Goal: Information Seeking & Learning: Find specific fact

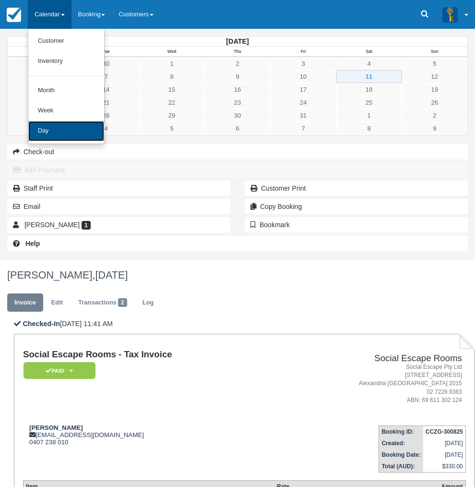
click at [68, 126] on link "Day" at bounding box center [66, 131] width 76 height 20
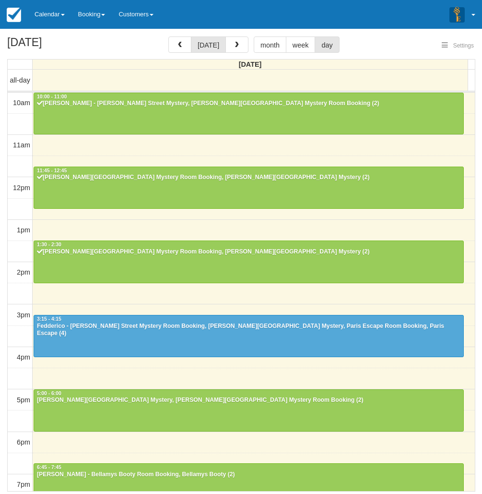
select select
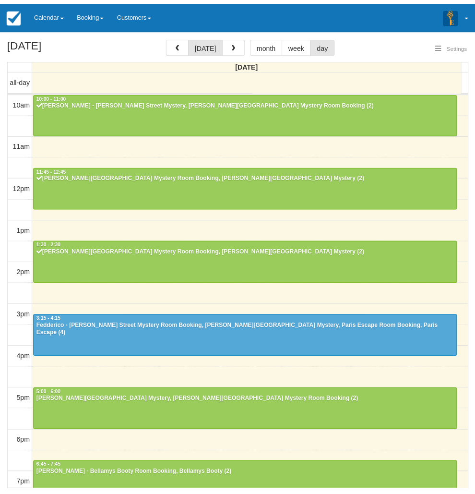
scroll to position [128, 0]
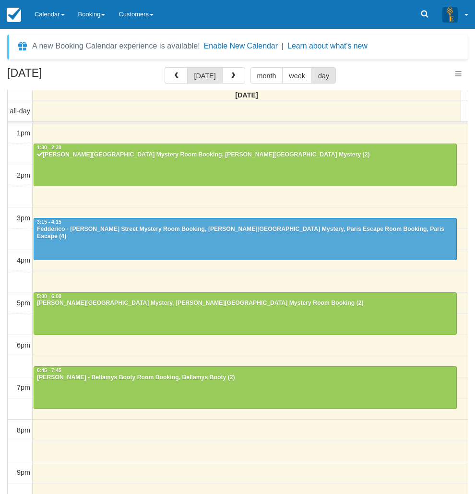
select select
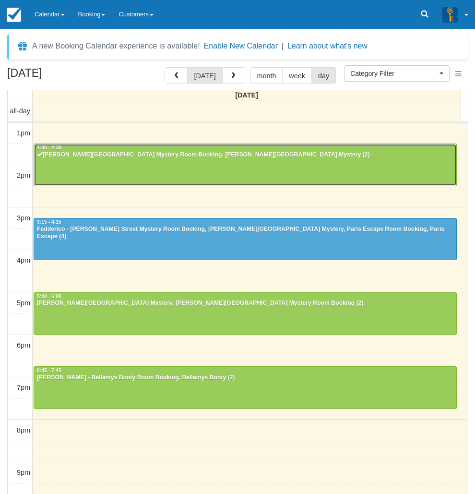
click at [89, 164] on div at bounding box center [245, 164] width 422 height 41
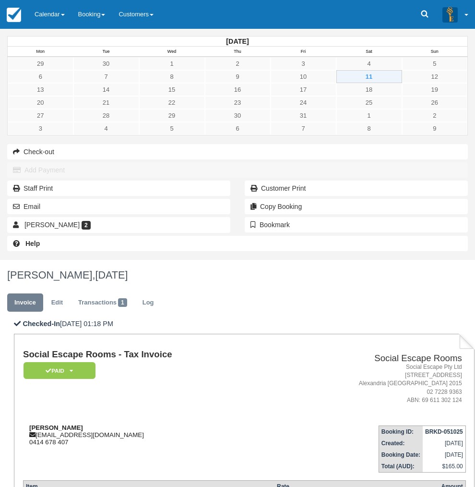
click at [83, 424] on strong "Gareth K Pearce" at bounding box center [56, 427] width 54 height 7
drag, startPoint x: 165, startPoint y: 198, endPoint x: 189, endPoint y: 198, distance: 24.5
click at [83, 424] on strong "Gareth K Pearce" at bounding box center [56, 427] width 54 height 7
copy strong "Gareth K Pearce"
click at [5, 260] on div "October 2025 Mon Tue Wed Thu Fri Sat Sun 29 30 1 2 3 4 5 6 7 8 9 10 11 12 13 14…" at bounding box center [237, 144] width 475 height 231
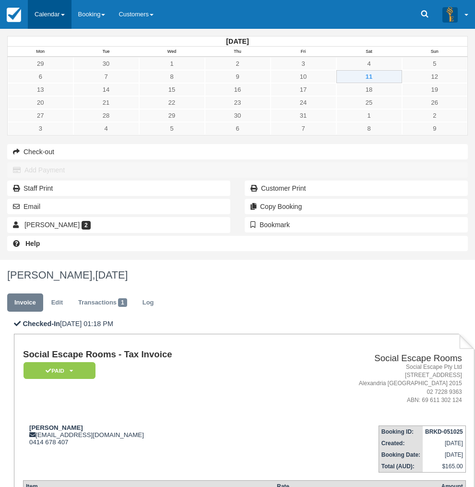
click at [58, 14] on link "Calendar" at bounding box center [50, 14] width 44 height 29
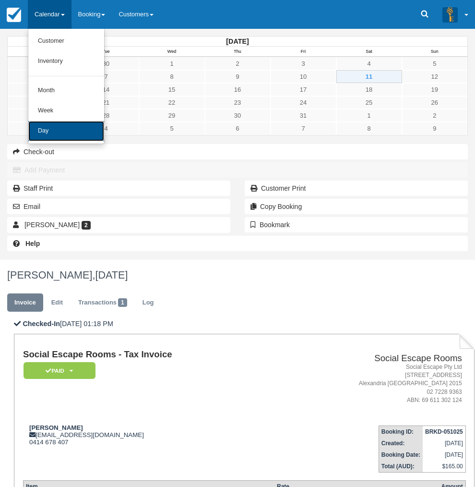
click at [44, 137] on link "Day" at bounding box center [66, 131] width 76 height 20
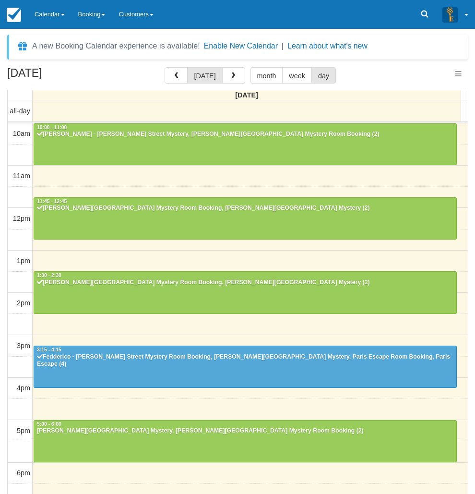
scroll to position [131, 0]
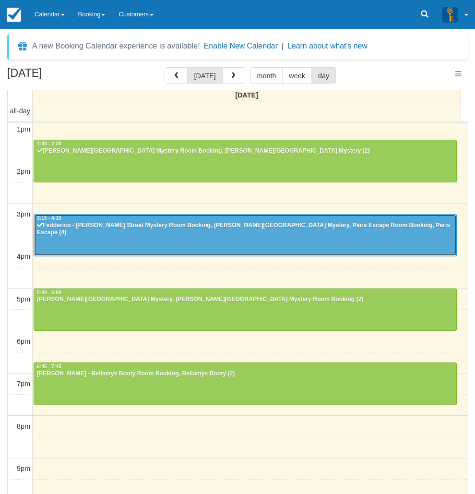
click at [129, 230] on div at bounding box center [245, 235] width 422 height 41
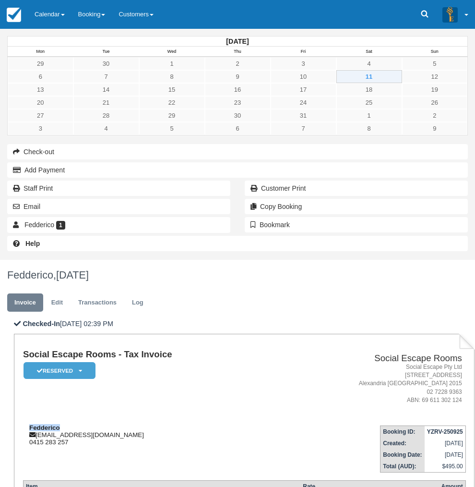
drag, startPoint x: 191, startPoint y: 193, endPoint x: 151, endPoint y: 197, distance: 40.0
click at [151, 424] on div "Fedderico fed@studiodgroup.com.au 0415 283 257" at bounding box center [150, 435] width 254 height 22
copy strong "Fedderico"
click at [56, 17] on link "Calendar" at bounding box center [50, 14] width 44 height 29
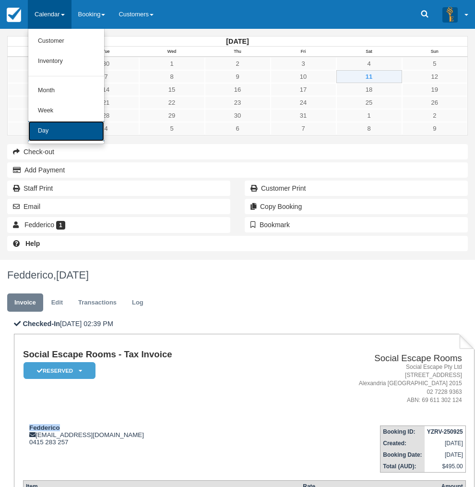
click at [62, 124] on link "Day" at bounding box center [66, 131] width 76 height 20
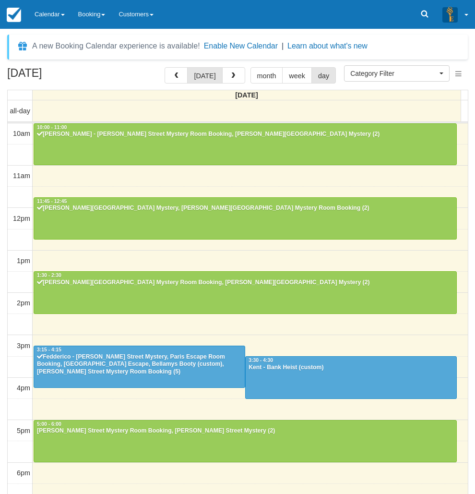
select select
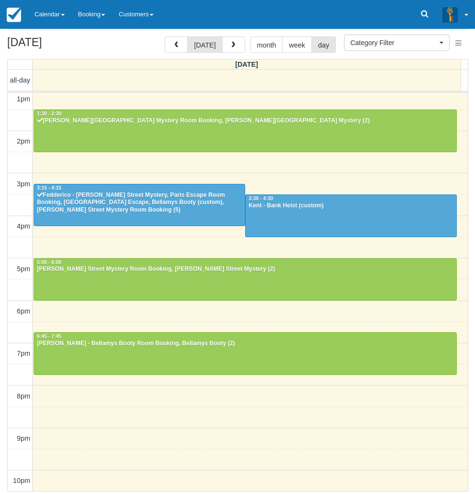
scroll to position [83, 0]
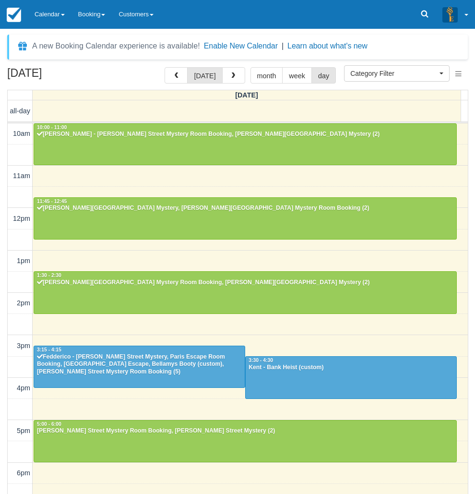
select select
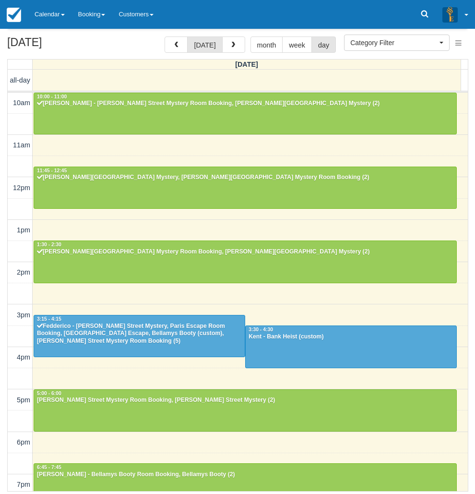
scroll to position [83, 0]
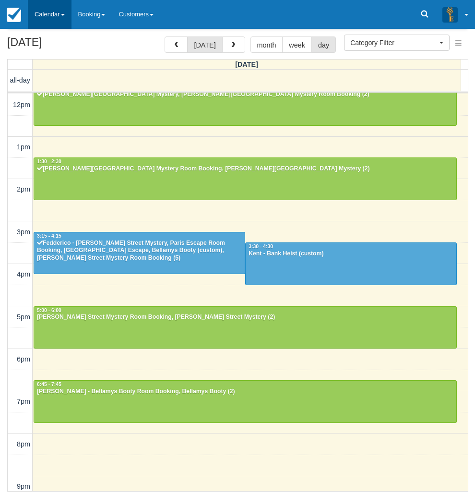
click at [49, 14] on link "Calendar" at bounding box center [50, 14] width 44 height 29
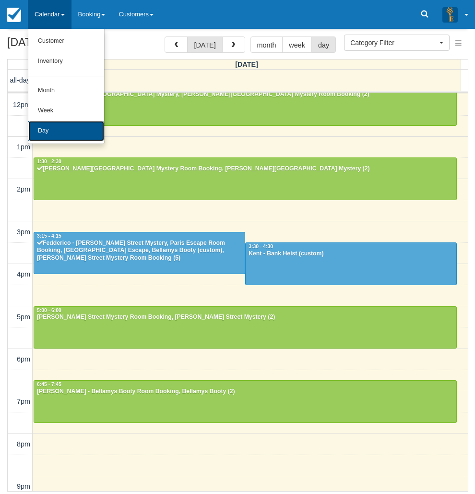
click at [55, 126] on link "Day" at bounding box center [66, 131] width 76 height 20
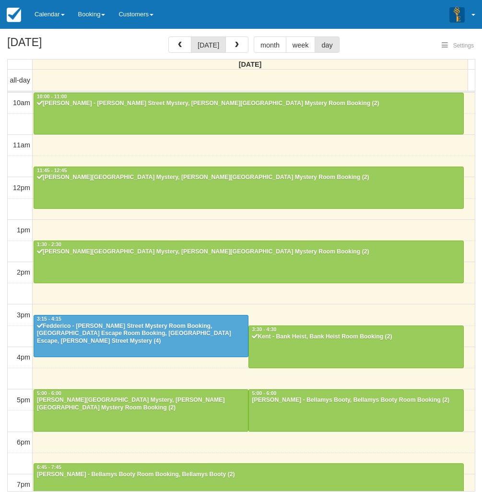
select select
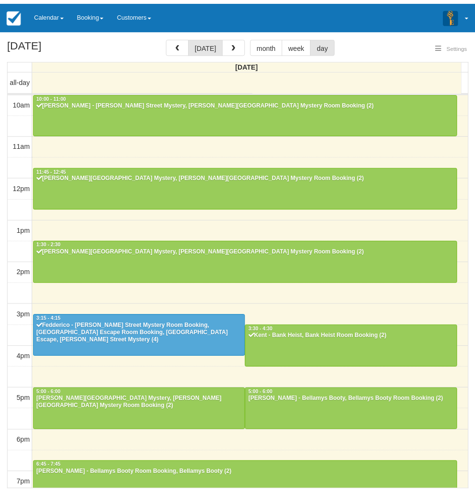
scroll to position [131, 0]
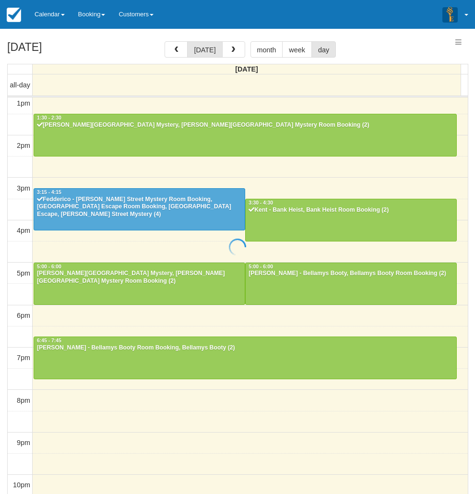
select select
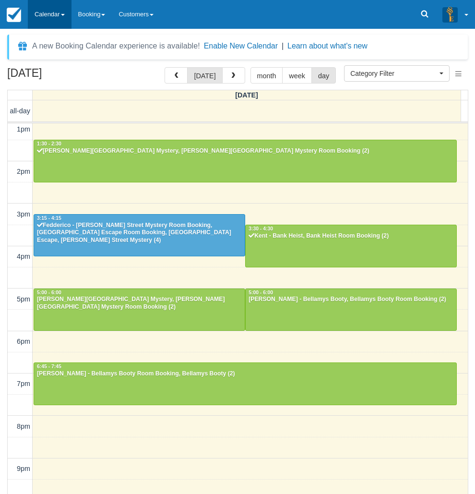
click at [53, 18] on link "Calendar" at bounding box center [50, 14] width 44 height 29
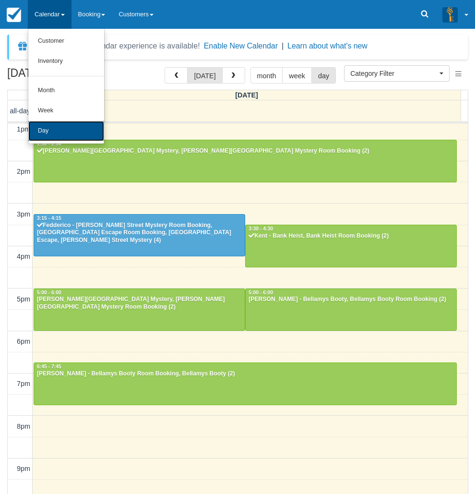
click at [49, 130] on link "Day" at bounding box center [66, 131] width 76 height 20
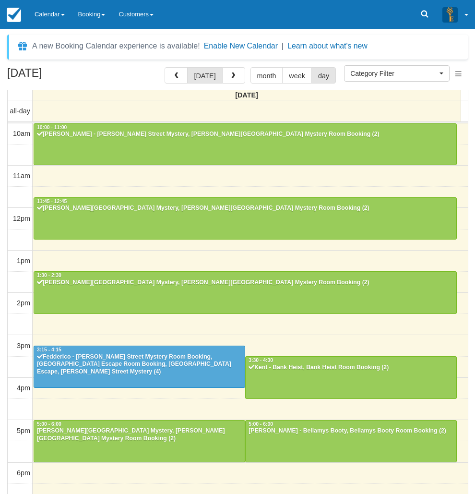
select select
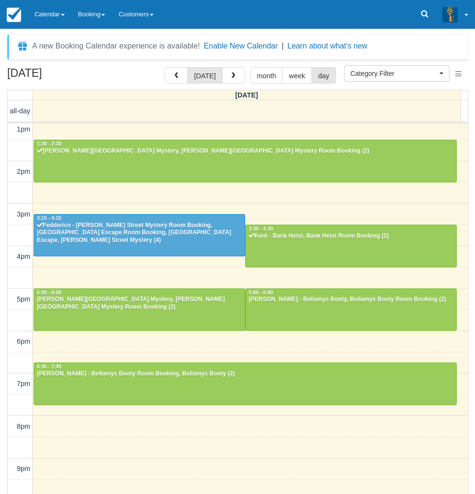
click at [44, 18] on link "Calendar" at bounding box center [50, 14] width 44 height 29
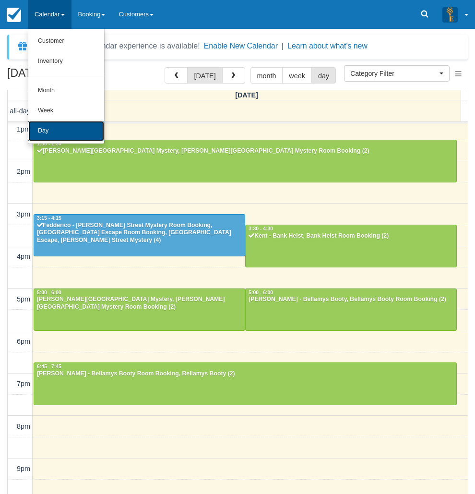
click at [36, 130] on link "Day" at bounding box center [66, 131] width 76 height 20
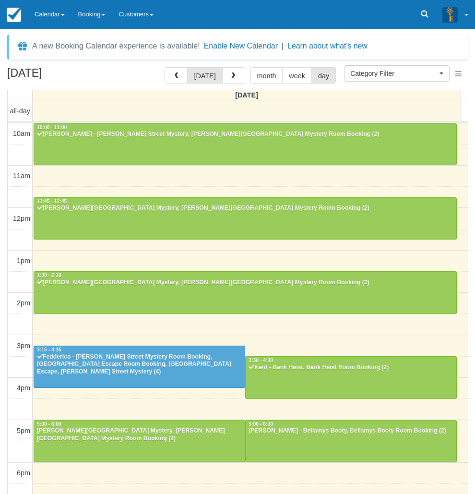
select select
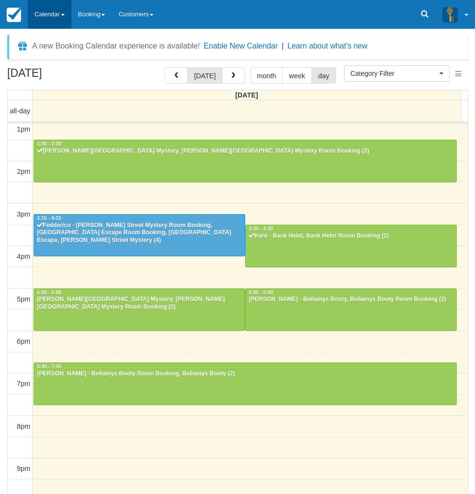
click at [47, 18] on link "Calendar" at bounding box center [50, 14] width 44 height 29
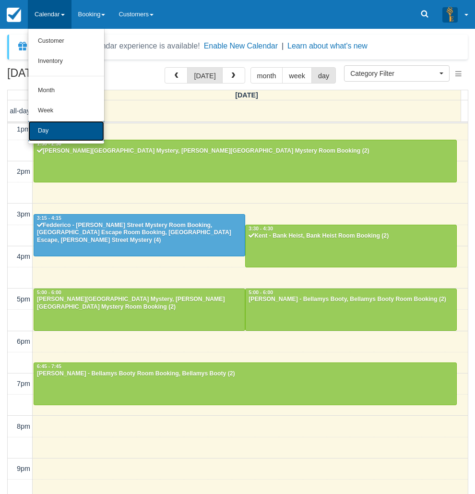
click at [55, 125] on link "Day" at bounding box center [66, 131] width 76 height 20
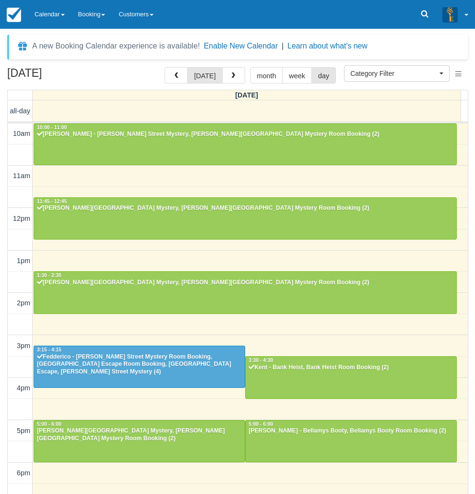
select select
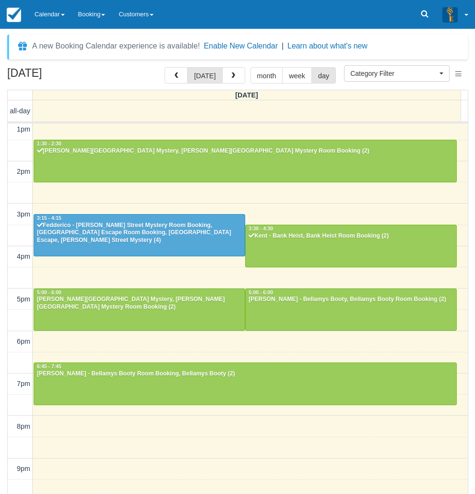
click at [53, 26] on link "Calendar" at bounding box center [50, 14] width 44 height 29
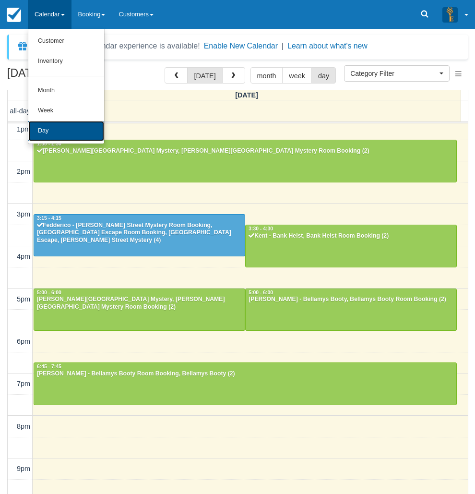
click at [43, 128] on link "Day" at bounding box center [66, 131] width 76 height 20
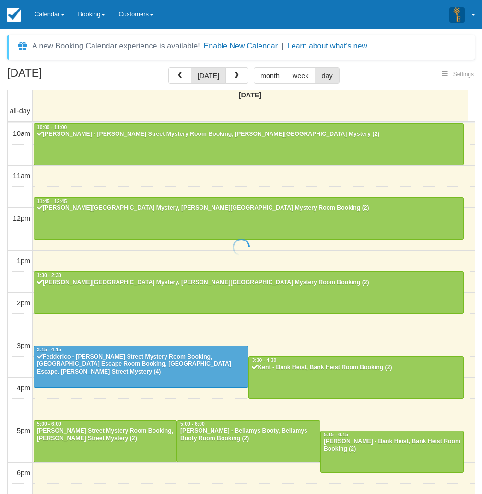
select select
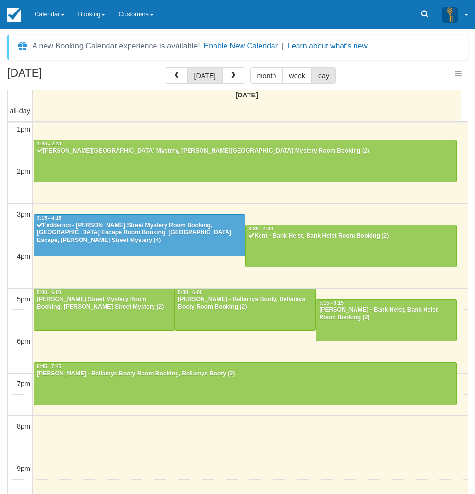
scroll to position [131, 0]
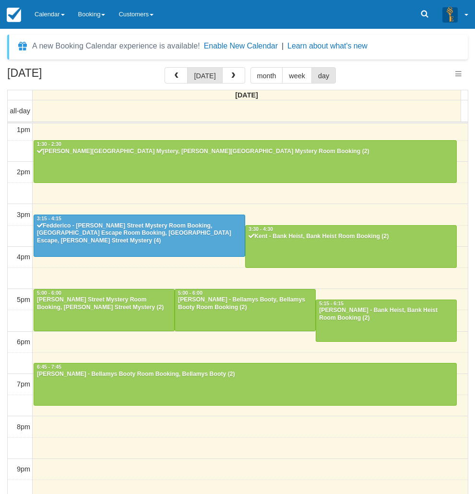
select select
click at [59, 9] on link "Calendar" at bounding box center [50, 14] width 44 height 29
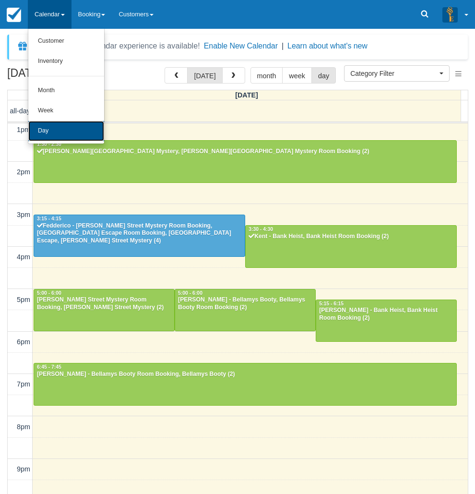
click at [49, 134] on link "Day" at bounding box center [66, 131] width 76 height 20
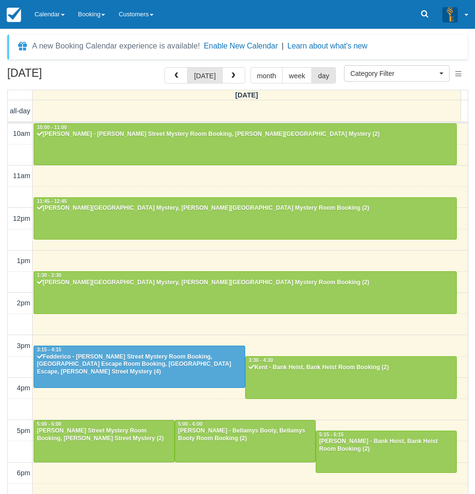
select select
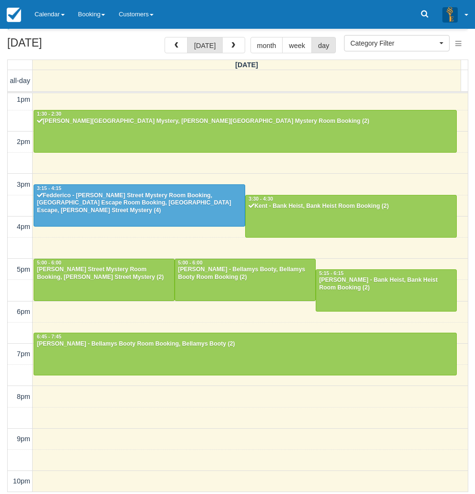
scroll to position [31, 0]
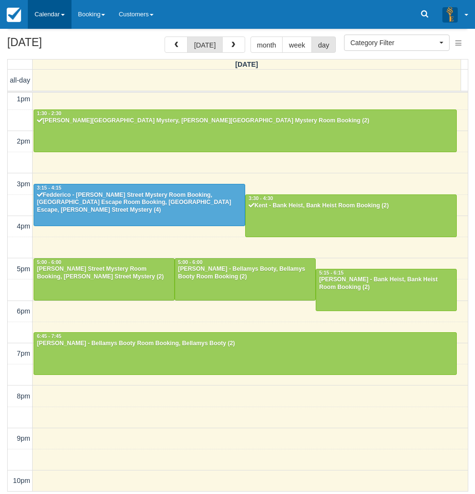
click at [52, 22] on link "Calendar" at bounding box center [50, 14] width 44 height 29
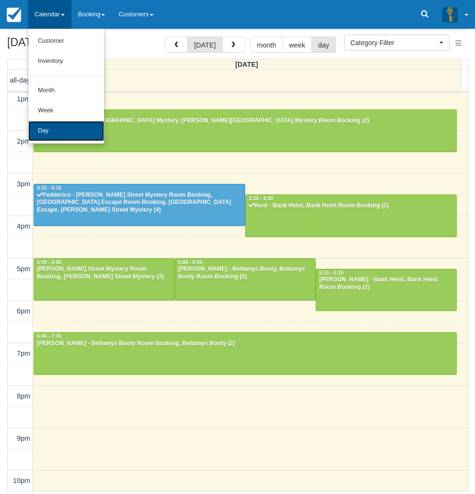
click at [46, 131] on link "Day" at bounding box center [66, 131] width 76 height 20
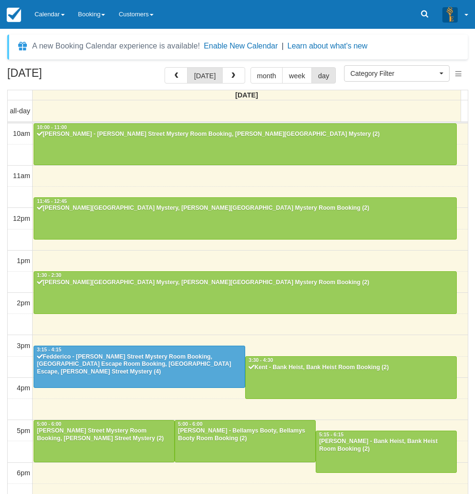
select select
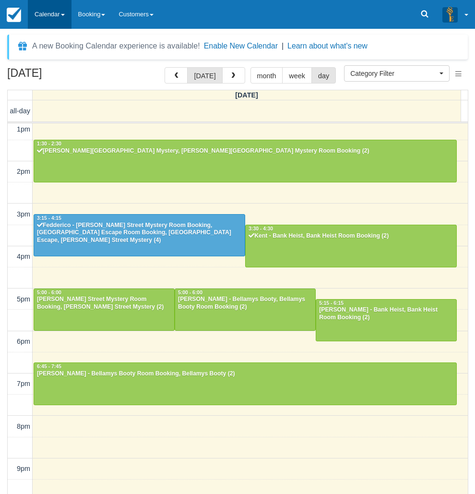
click at [46, 11] on link "Calendar" at bounding box center [50, 14] width 44 height 29
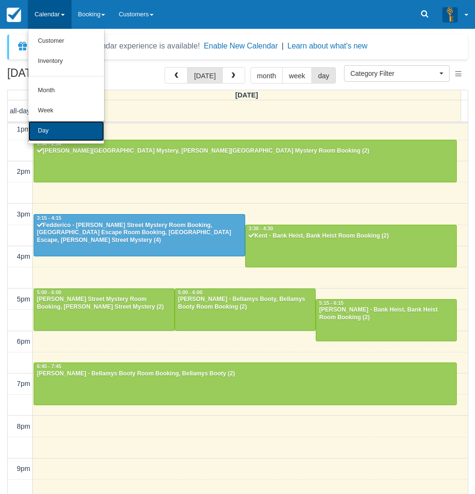
click at [55, 125] on link "Day" at bounding box center [66, 131] width 76 height 20
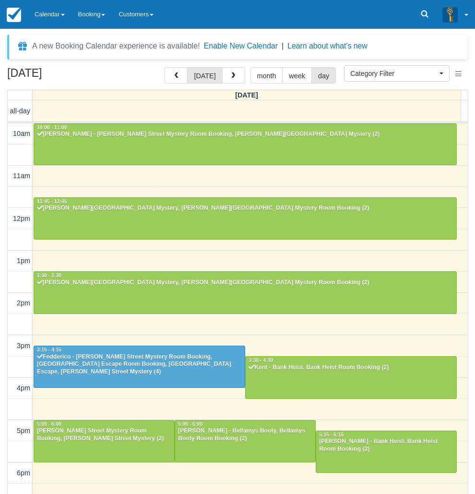
select select
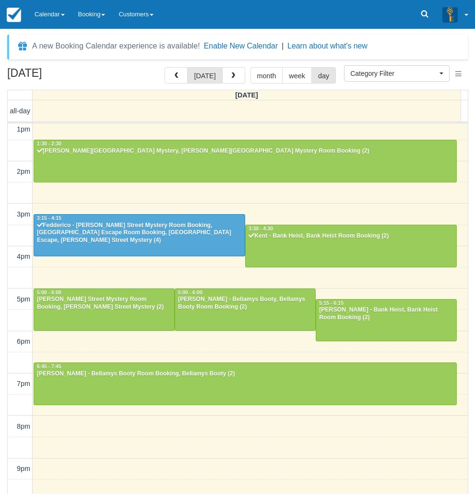
click at [44, 13] on link "Calendar" at bounding box center [50, 14] width 44 height 29
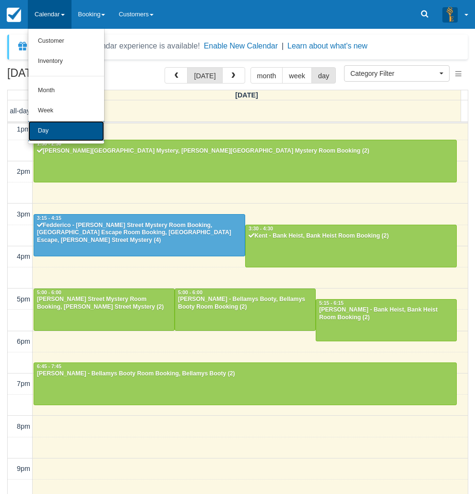
click at [46, 134] on link "Day" at bounding box center [66, 131] width 76 height 20
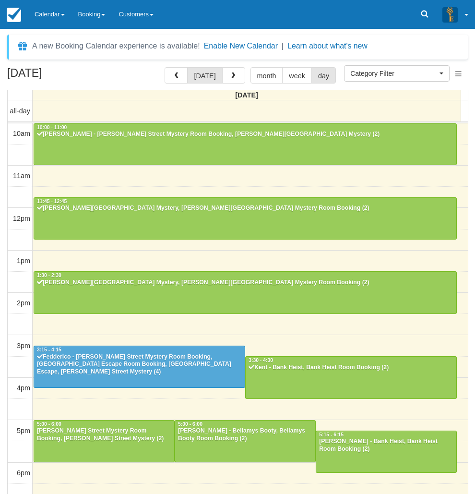
select select
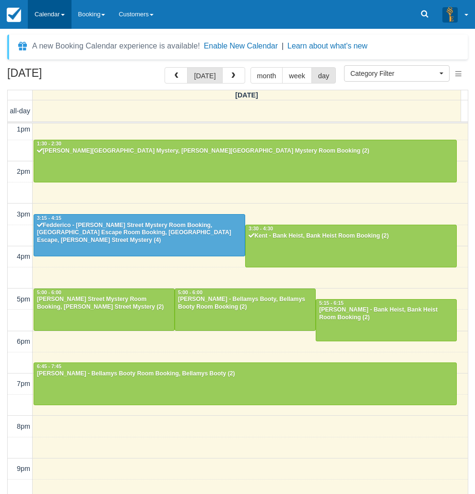
click at [43, 19] on link "Calendar" at bounding box center [50, 14] width 44 height 29
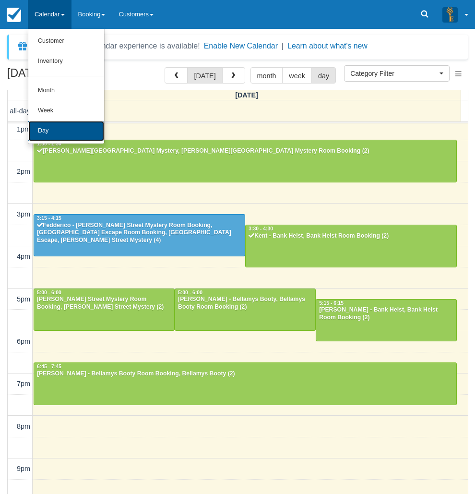
click at [37, 131] on link "Day" at bounding box center [66, 131] width 76 height 20
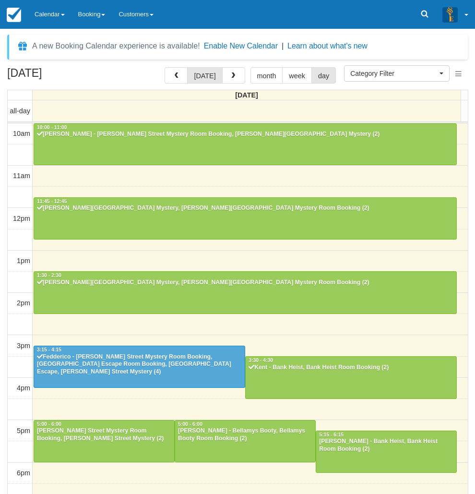
select select
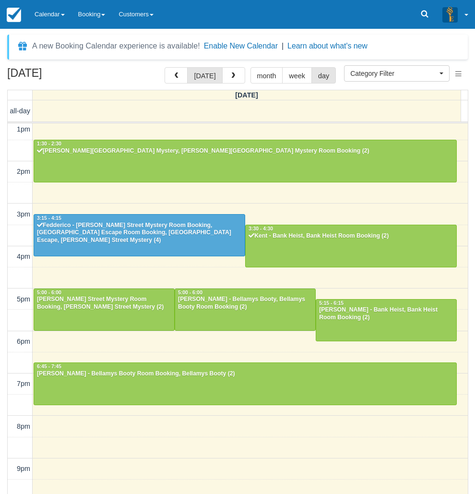
drag, startPoint x: 54, startPoint y: 12, endPoint x: 43, endPoint y: 119, distance: 107.5
click at [54, 12] on link "Calendar" at bounding box center [50, 14] width 44 height 29
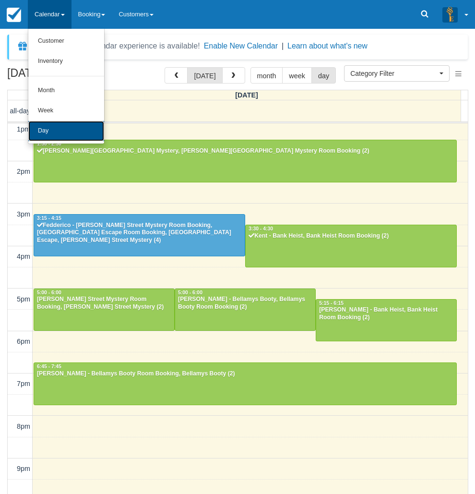
click at [52, 124] on link "Day" at bounding box center [66, 131] width 76 height 20
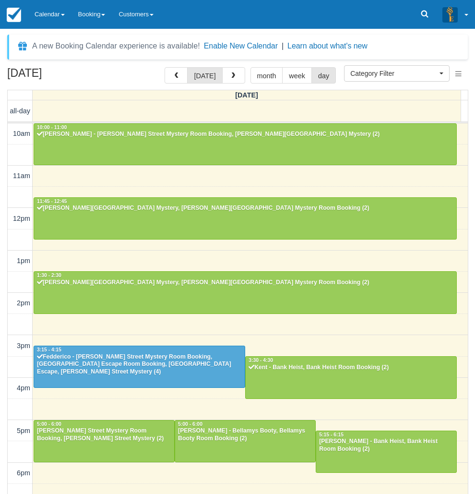
select select
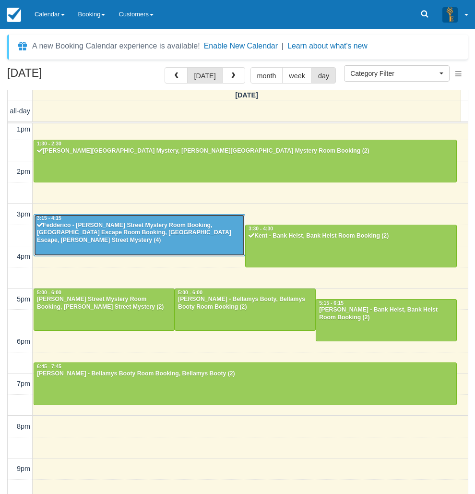
click at [111, 233] on div "Fedderico - [PERSON_NAME] Street Mystery Room Booking, [GEOGRAPHIC_DATA] Escape…" at bounding box center [139, 233] width 206 height 23
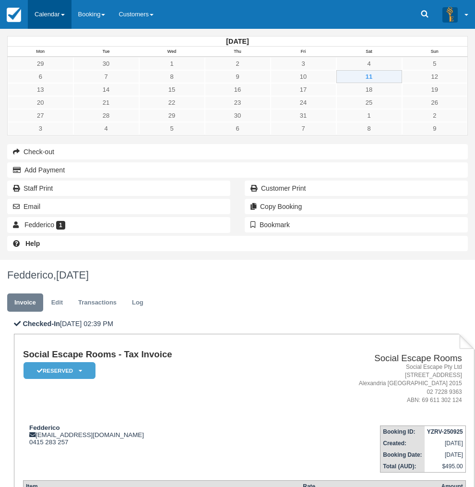
click at [65, 14] on span at bounding box center [63, 15] width 4 height 2
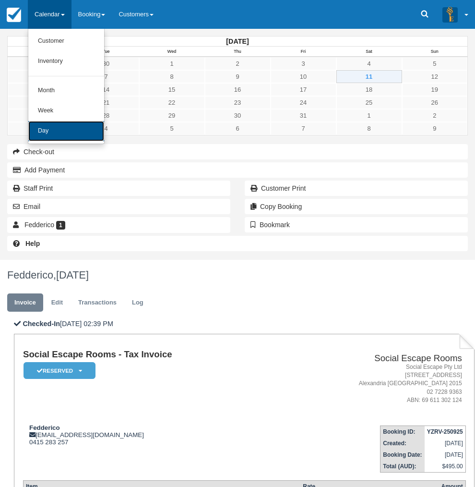
click at [64, 137] on link "Day" at bounding box center [66, 131] width 76 height 20
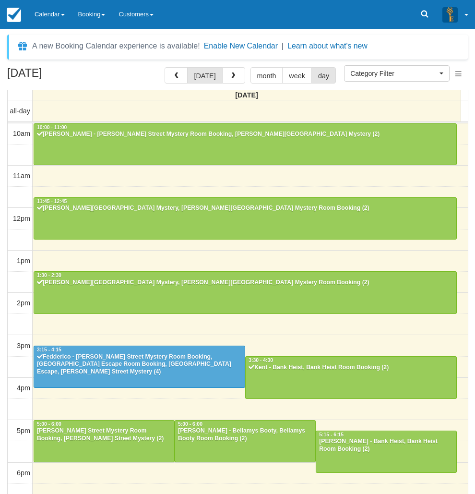
select select
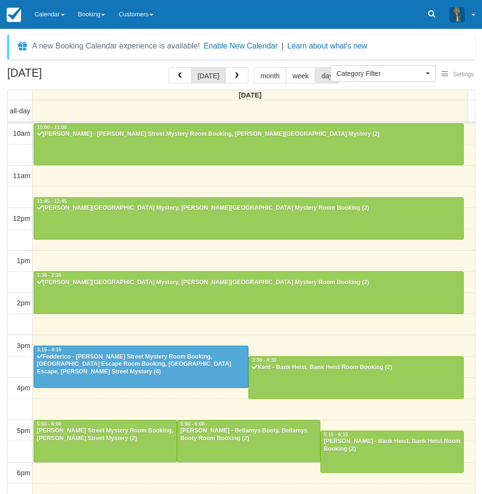
select select
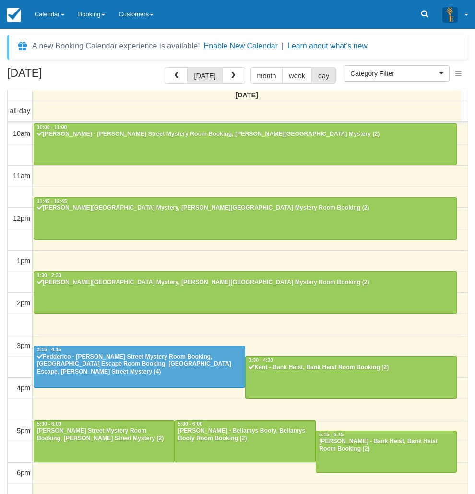
scroll to position [131, 0]
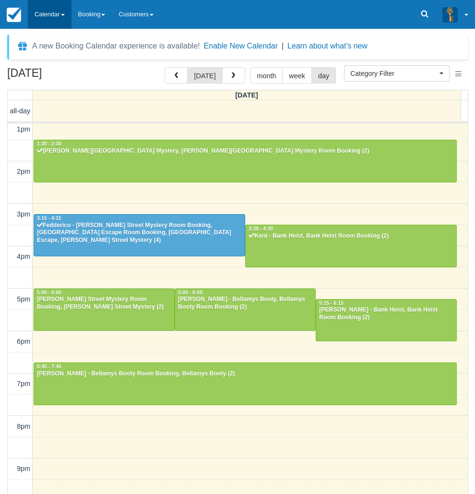
click at [54, 8] on link "Calendar" at bounding box center [50, 14] width 44 height 29
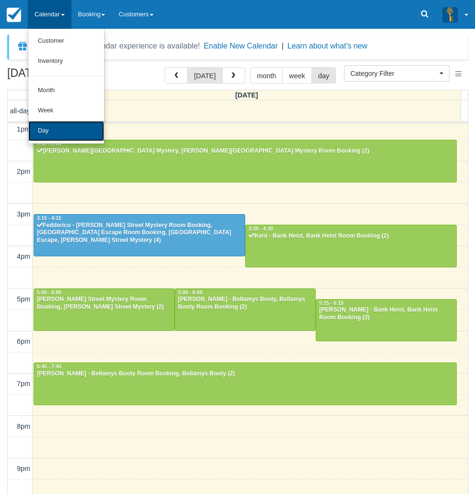
click at [47, 137] on link "Day" at bounding box center [66, 131] width 76 height 20
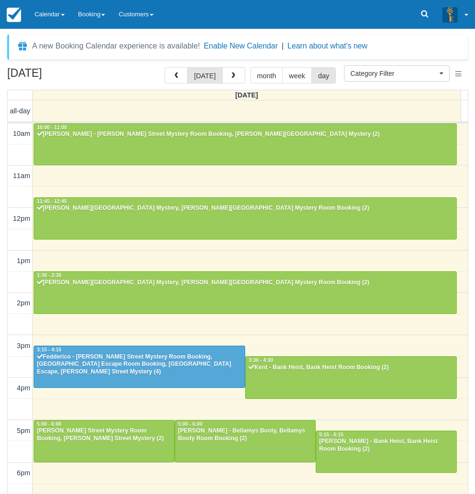
select select
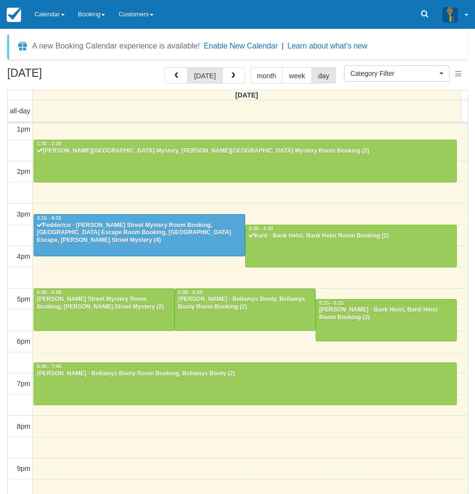
scroll to position [131, 0]
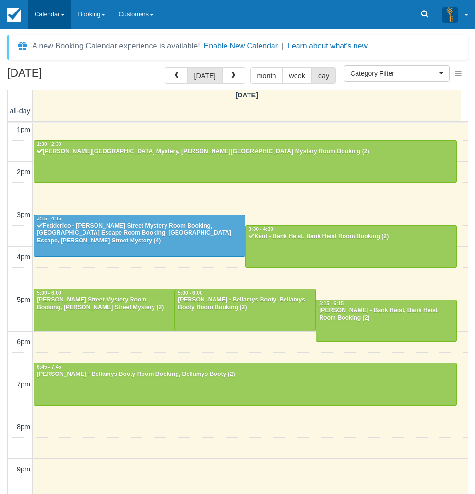
click at [52, 17] on link "Calendar" at bounding box center [50, 14] width 44 height 29
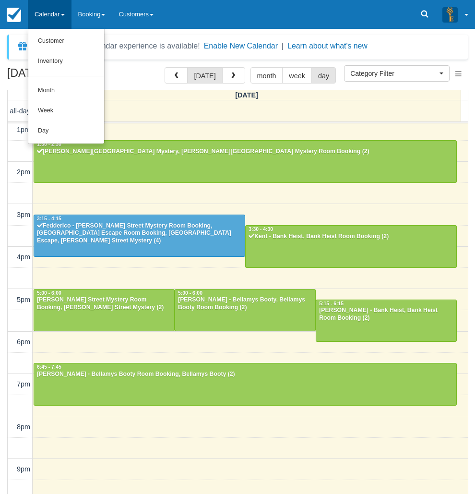
click at [55, 141] on ul "Customer Inventory Month Week Day" at bounding box center [66, 86] width 77 height 115
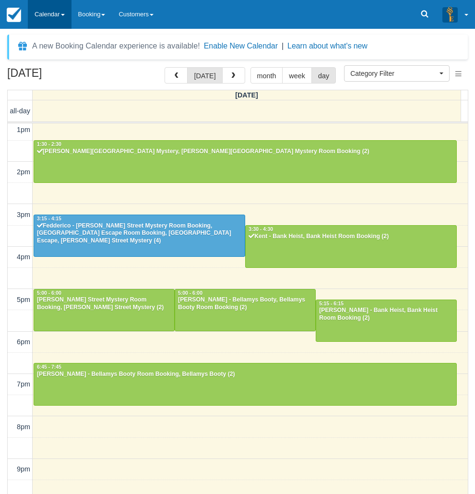
click at [43, 28] on link "Calendar" at bounding box center [50, 14] width 44 height 29
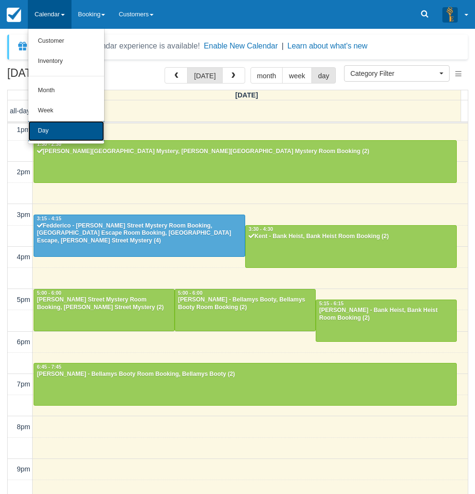
click at [59, 127] on link "Day" at bounding box center [66, 131] width 76 height 20
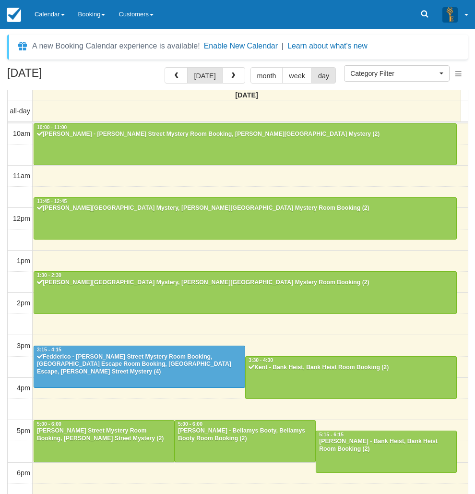
select select
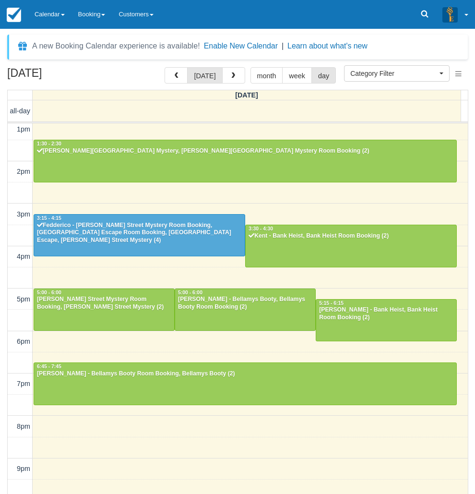
click at [52, 19] on link "Calendar" at bounding box center [50, 14] width 44 height 29
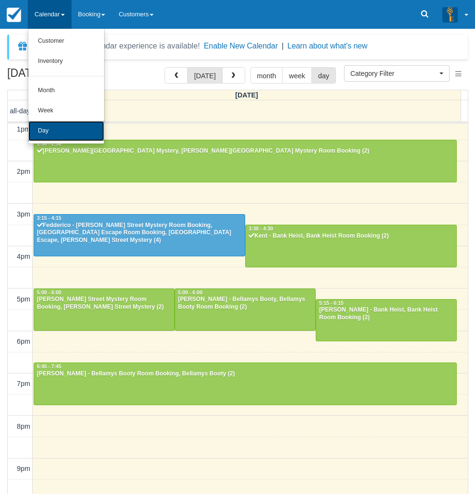
click at [58, 132] on link "Day" at bounding box center [66, 131] width 76 height 20
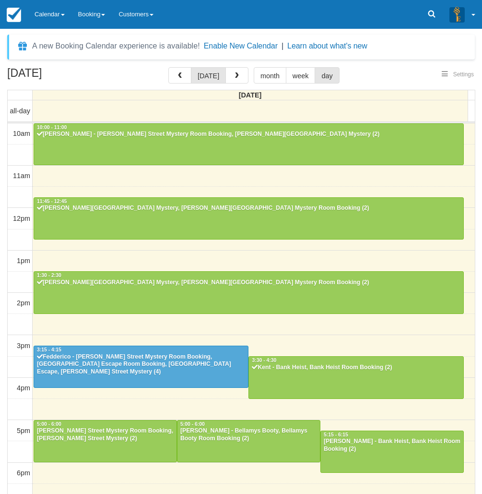
select select
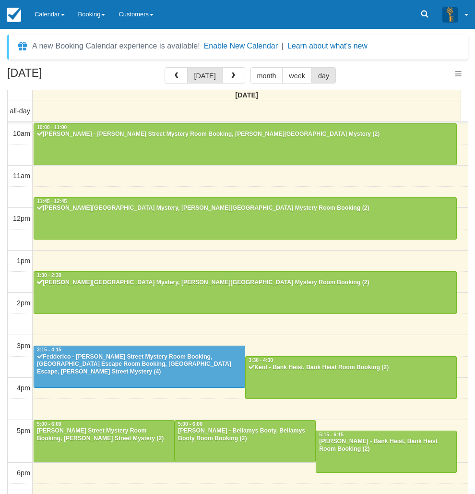
scroll to position [131, 0]
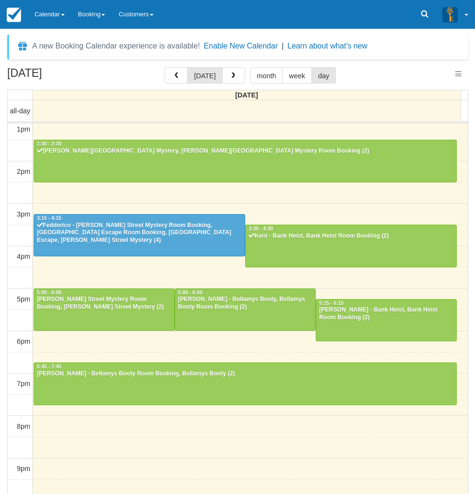
select select
click at [49, 19] on link "Calendar" at bounding box center [50, 14] width 44 height 29
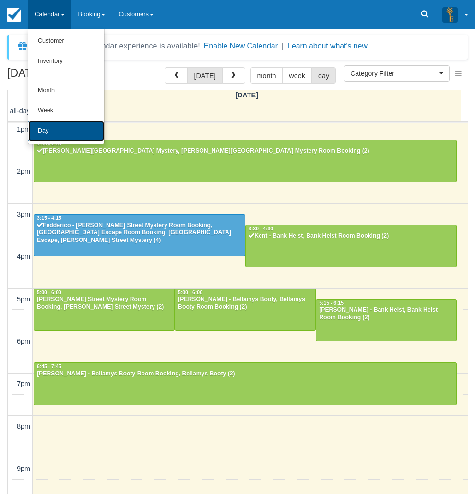
click at [47, 130] on link "Day" at bounding box center [66, 131] width 76 height 20
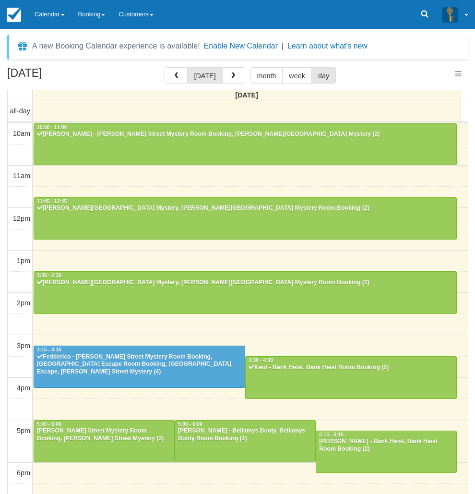
select select
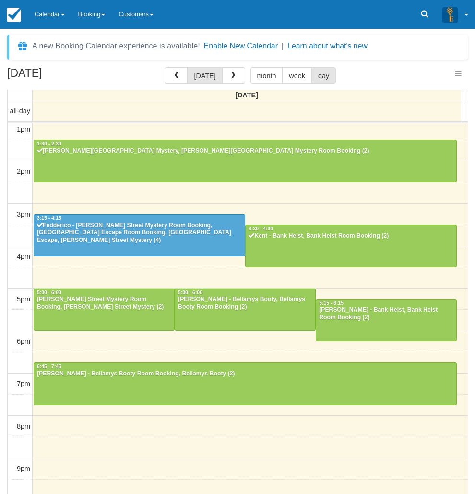
select select
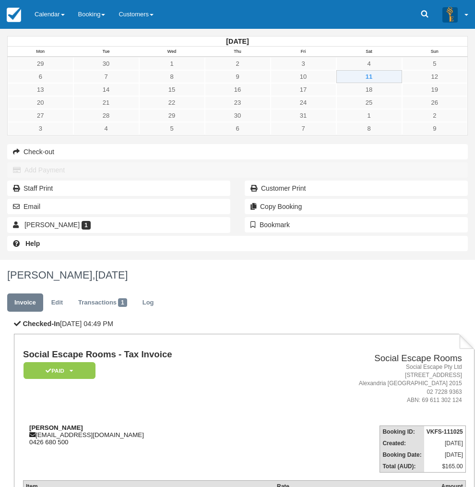
click at [83, 424] on strong "[PERSON_NAME]" at bounding box center [56, 427] width 54 height 7
drag, startPoint x: 157, startPoint y: 196, endPoint x: 174, endPoint y: 197, distance: 16.3
click at [83, 424] on strong "[PERSON_NAME]" at bounding box center [56, 427] width 54 height 7
copy strong "[PERSON_NAME]"
